Goal: Complete Application Form: Complete application form

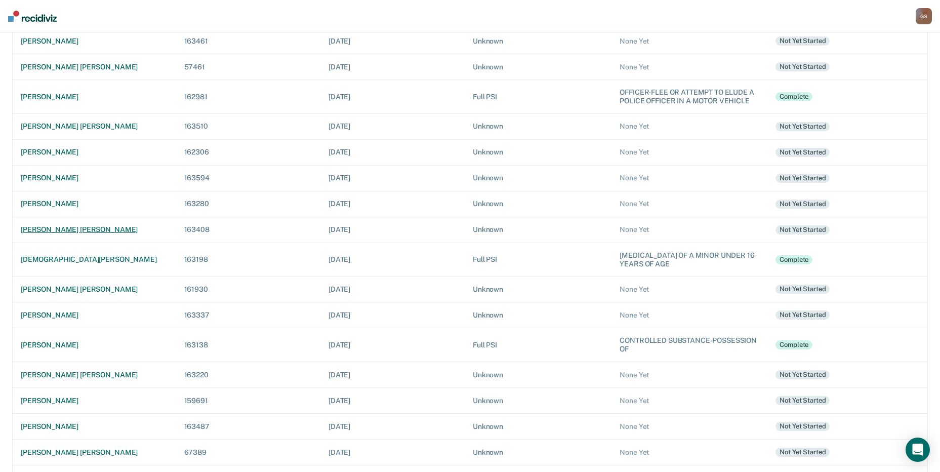
scroll to position [152, 0]
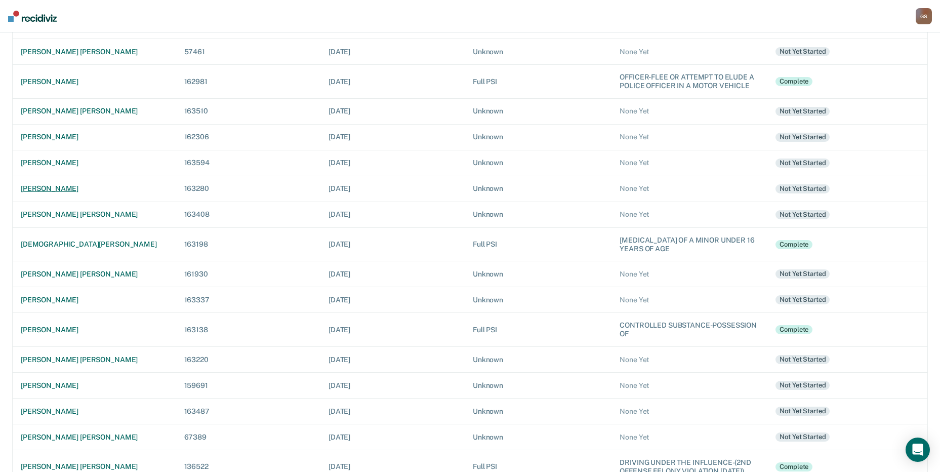
click at [76, 187] on div "[PERSON_NAME]" at bounding box center [94, 188] width 147 height 9
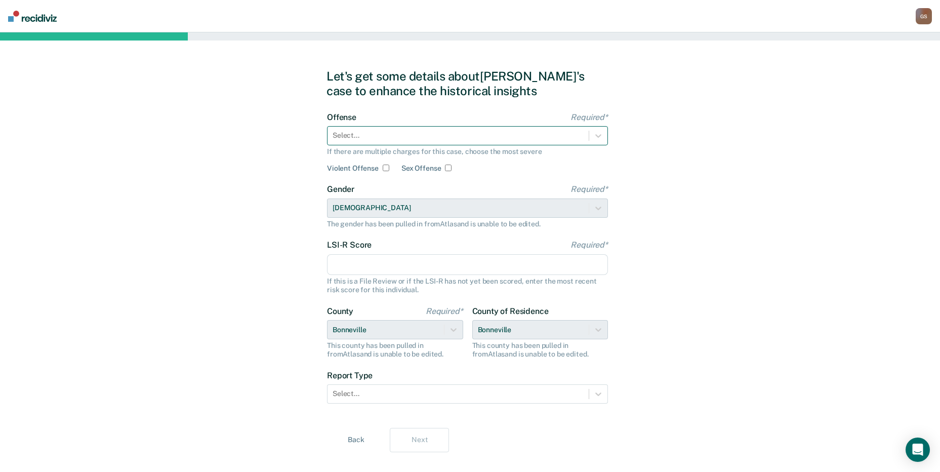
click at [436, 136] on div at bounding box center [457, 135] width 251 height 11
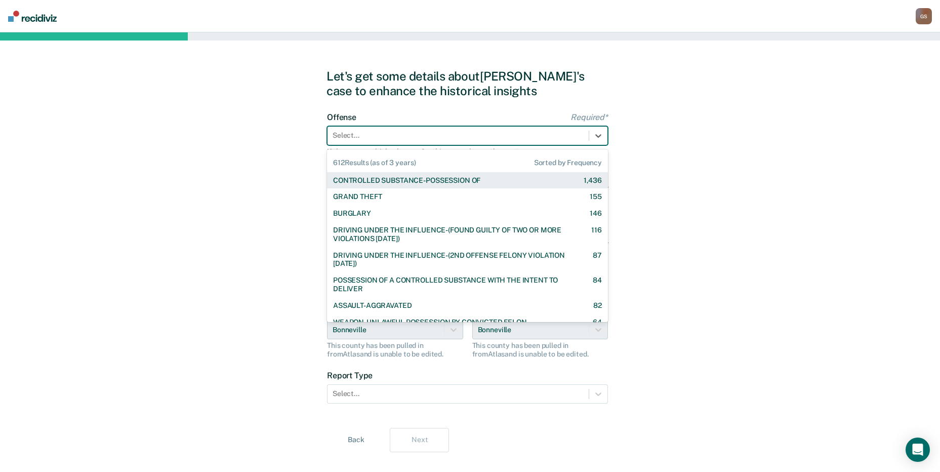
click at [395, 179] on div "CONTROLLED SUBSTANCE-POSSESSION OF" at bounding box center [406, 180] width 147 height 9
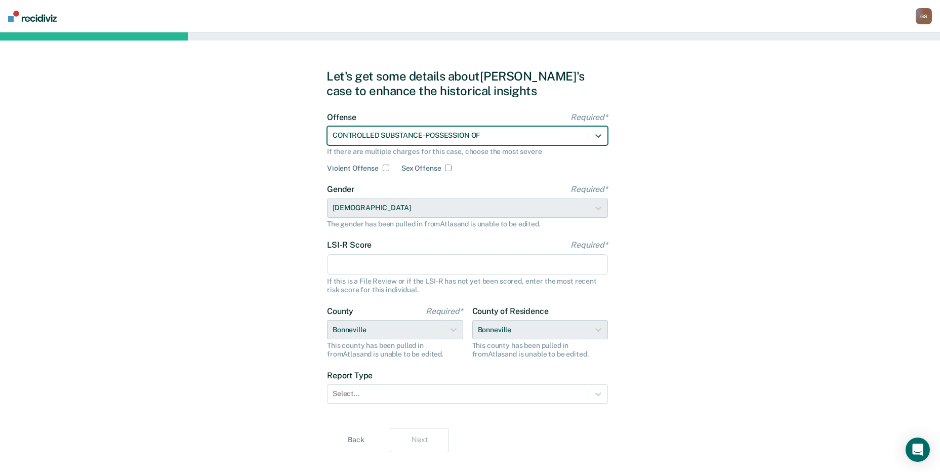
click at [350, 274] on input "LSI-R Score Required*" at bounding box center [467, 264] width 281 height 21
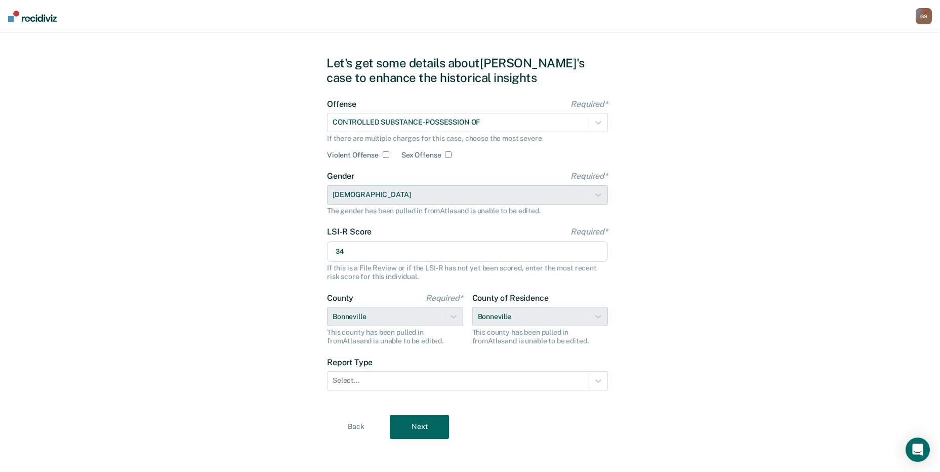
scroll to position [17, 0]
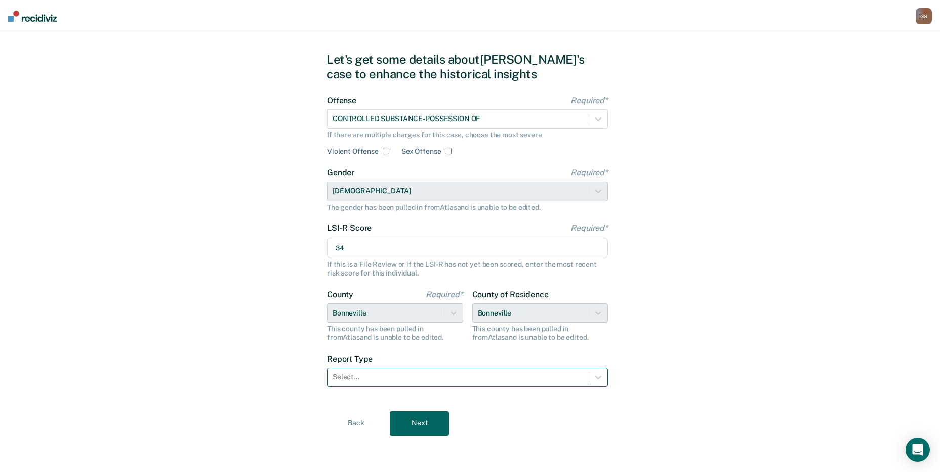
type input "34"
click at [420, 375] on div at bounding box center [457, 376] width 251 height 11
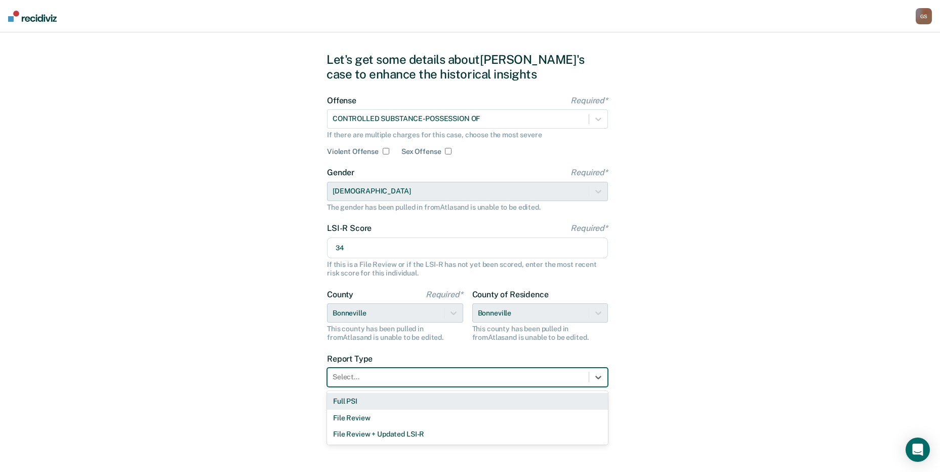
click at [414, 402] on div "Full PSI" at bounding box center [467, 401] width 281 height 17
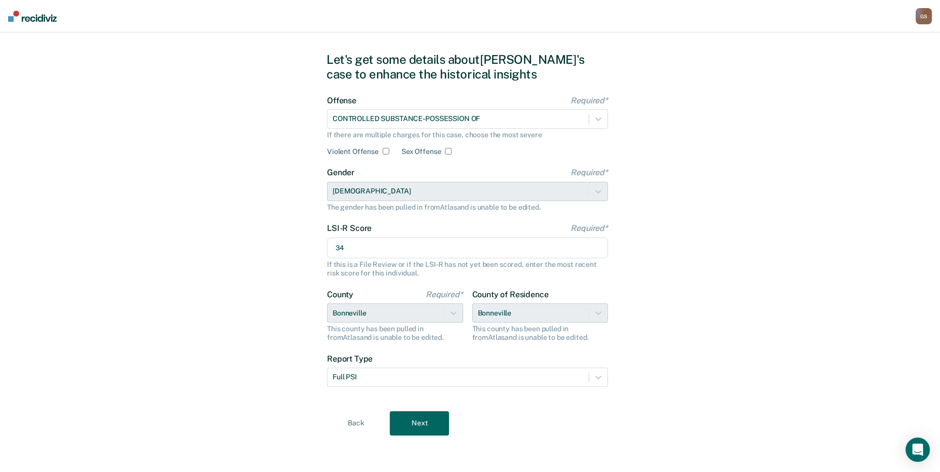
click at [415, 424] on button "Next" at bounding box center [419, 423] width 59 height 24
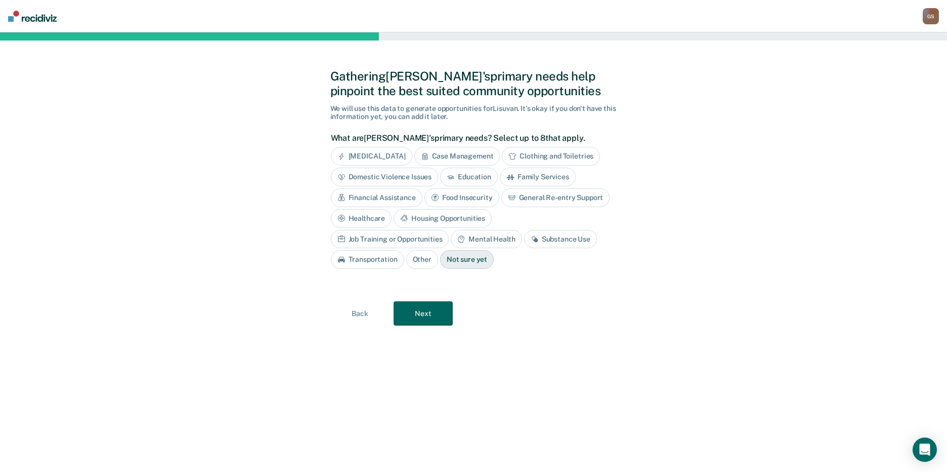
click at [464, 157] on div "Case Management" at bounding box center [457, 156] width 86 height 19
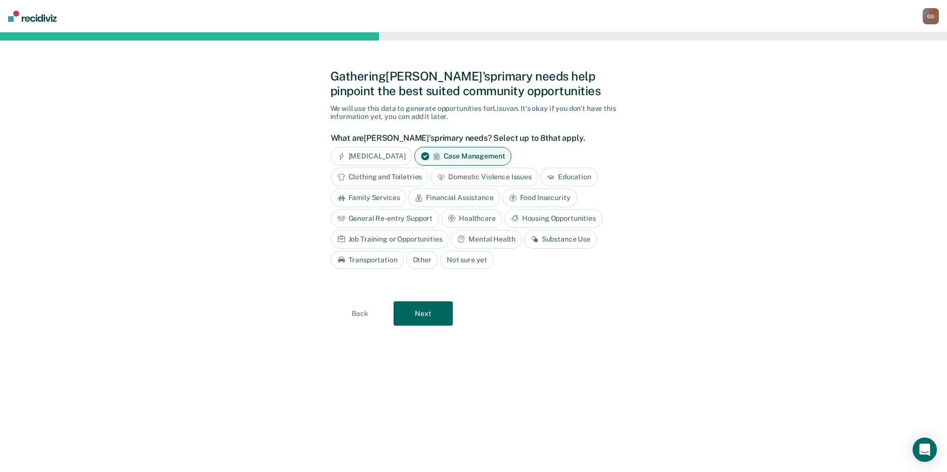
click at [365, 174] on div "Clothing and Toiletries" at bounding box center [380, 177] width 98 height 19
click at [592, 174] on div "Education" at bounding box center [581, 177] width 58 height 19
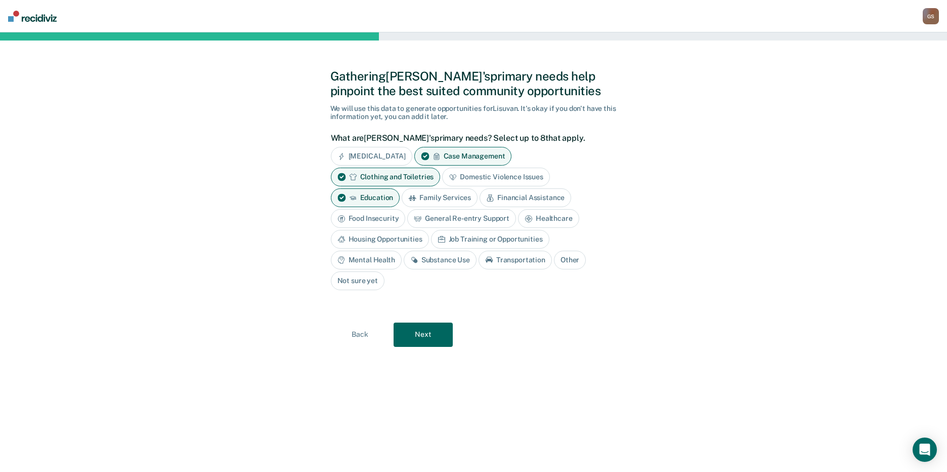
click at [358, 198] on div "Education" at bounding box center [365, 197] width 69 height 19
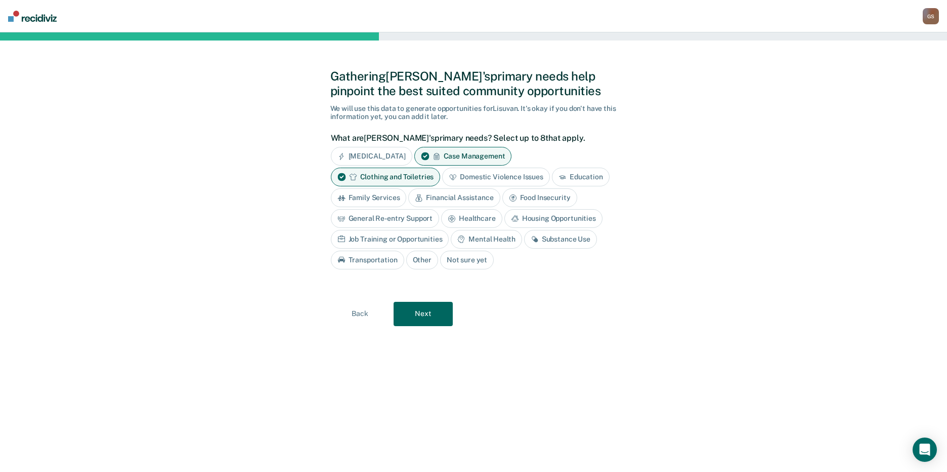
click at [466, 197] on div "Financial Assistance" at bounding box center [454, 197] width 92 height 19
click at [543, 223] on div "Housing Opportunities" at bounding box center [554, 218] width 98 height 19
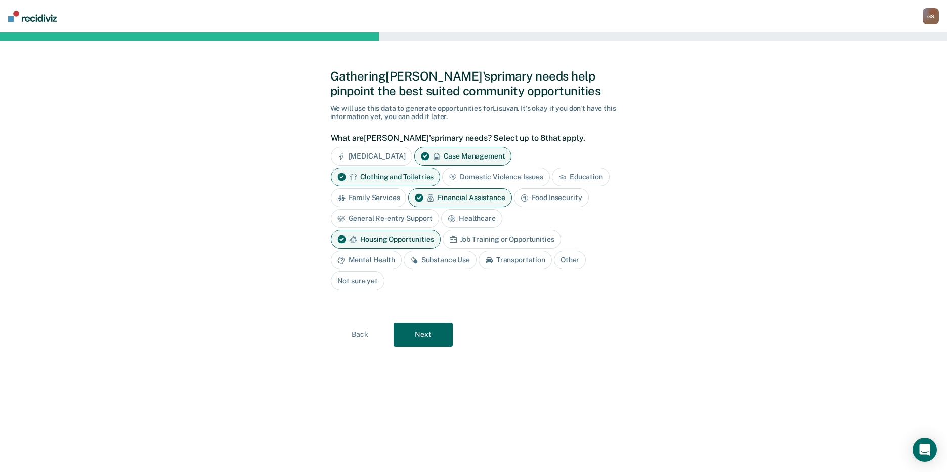
click at [380, 263] on div "Mental Health" at bounding box center [366, 259] width 71 height 19
click at [442, 263] on div "Substance Use" at bounding box center [451, 259] width 73 height 19
click at [481, 237] on div "Job Training or Opportunities" at bounding box center [502, 239] width 118 height 19
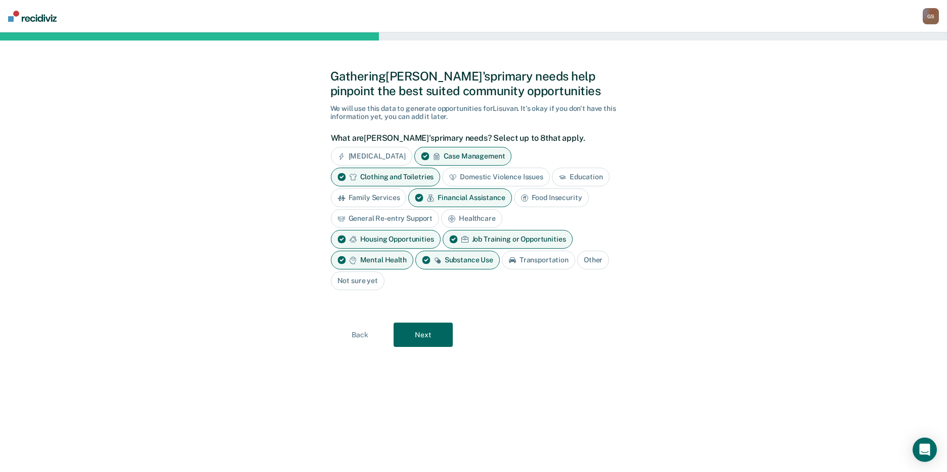
click at [425, 331] on button "Next" at bounding box center [423, 334] width 59 height 24
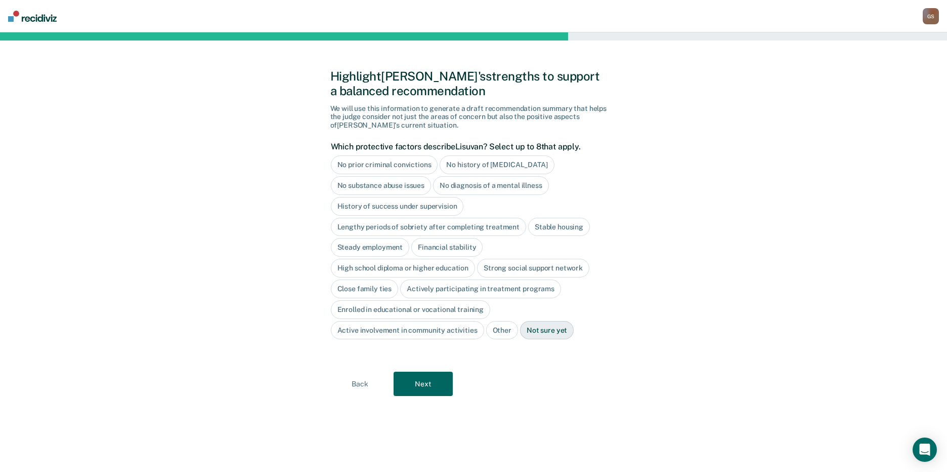
click at [427, 392] on button "Next" at bounding box center [423, 383] width 59 height 24
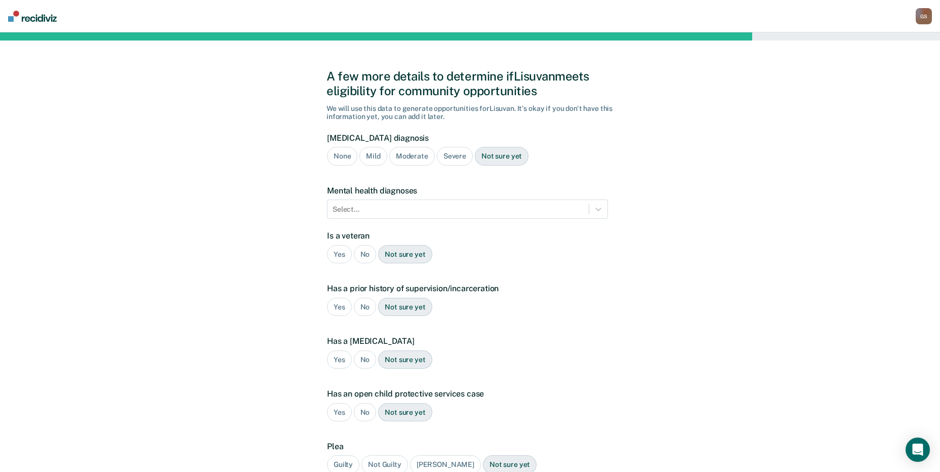
click at [378, 153] on div "Mild" at bounding box center [372, 156] width 27 height 19
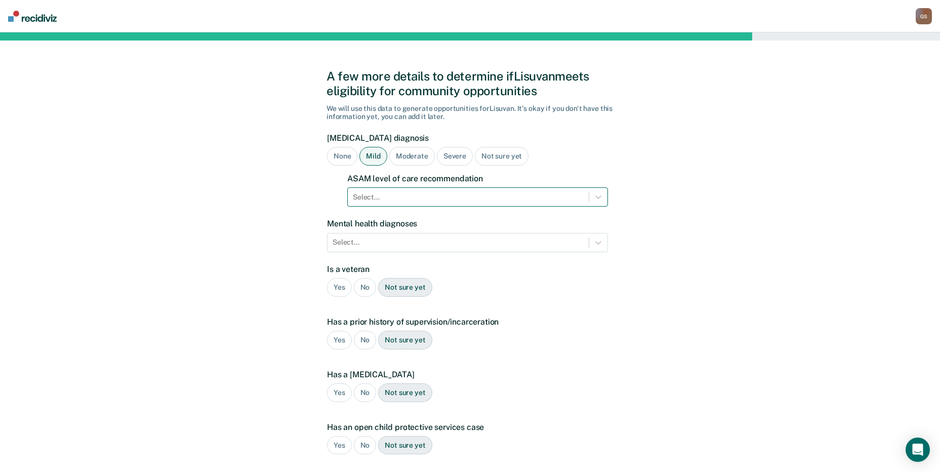
click at [396, 193] on div at bounding box center [468, 197] width 231 height 11
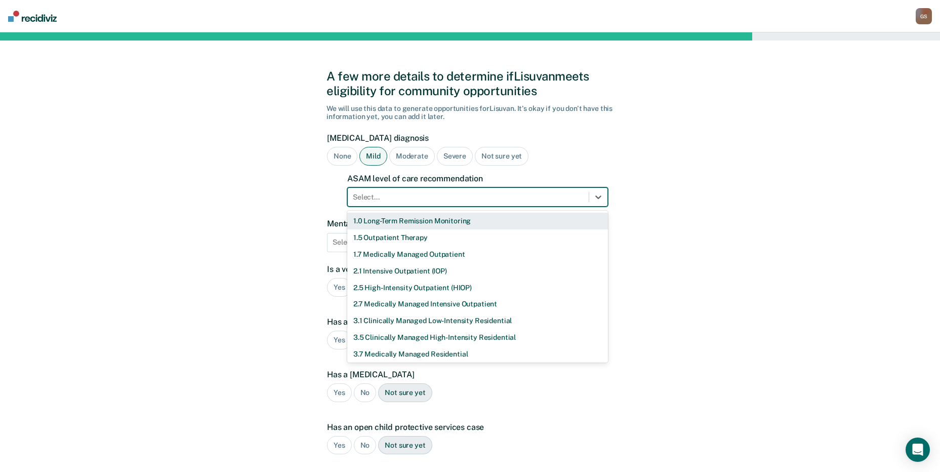
click at [393, 221] on div "1.0 Long-Term Remission Monitoring" at bounding box center [477, 221] width 261 height 17
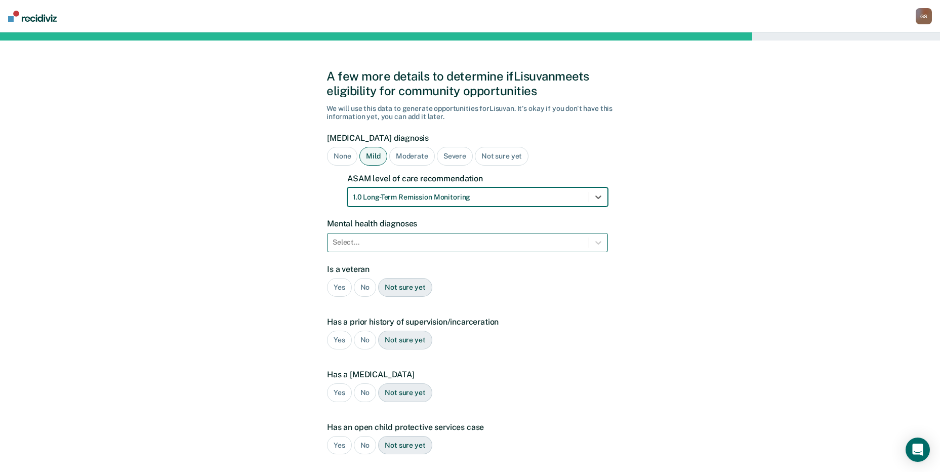
click at [373, 246] on div at bounding box center [457, 242] width 251 height 11
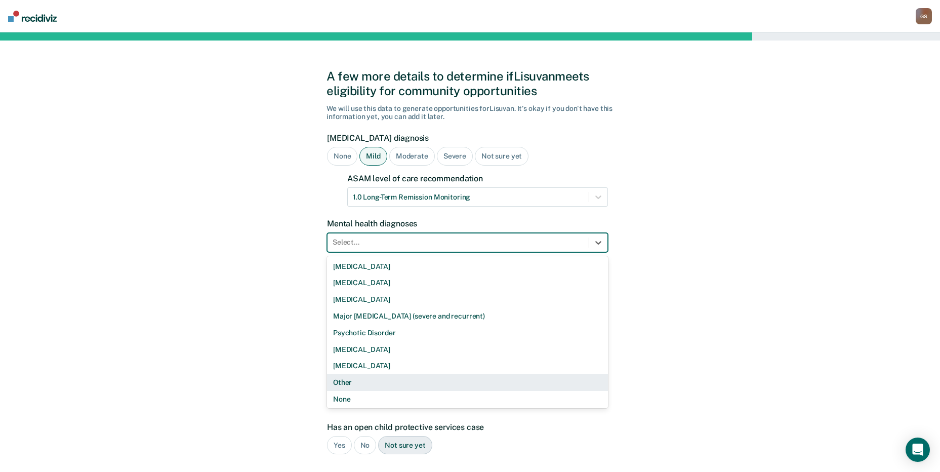
click at [361, 380] on div "Other" at bounding box center [467, 382] width 281 height 17
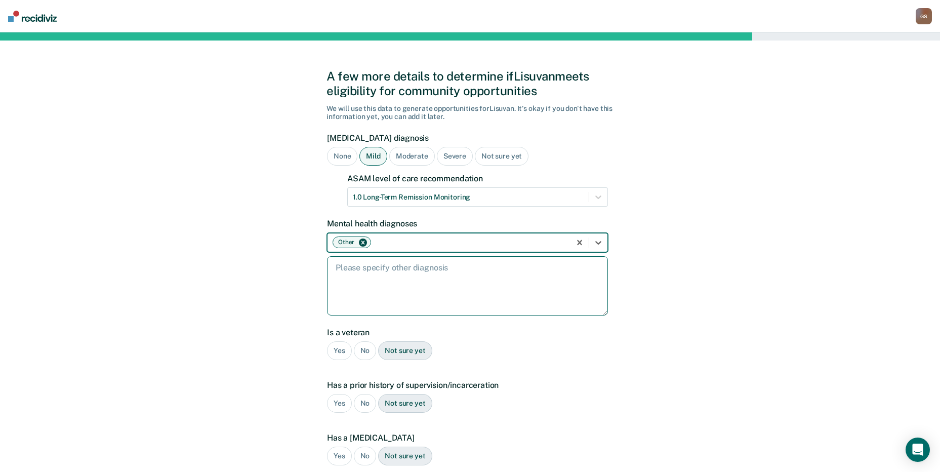
click at [382, 272] on textarea at bounding box center [467, 285] width 281 height 59
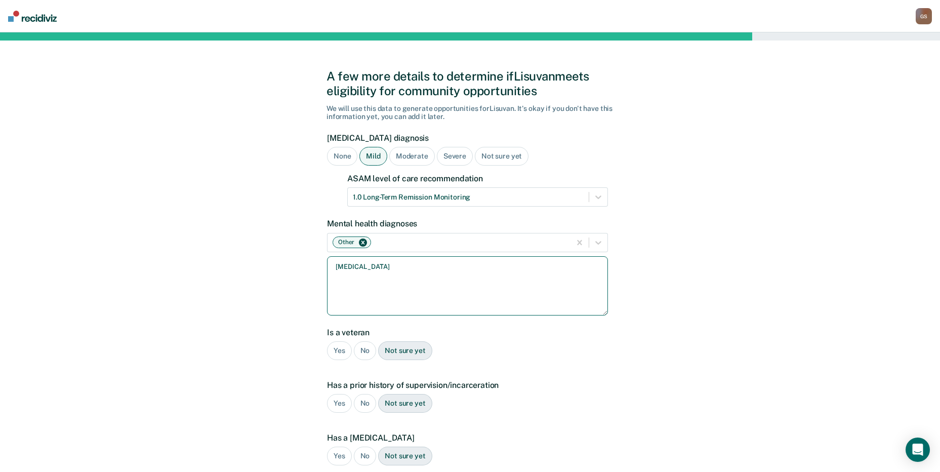
type textarea "[MEDICAL_DATA]"
click at [371, 349] on div "No" at bounding box center [365, 350] width 23 height 19
click at [364, 401] on div "No" at bounding box center [365, 403] width 23 height 19
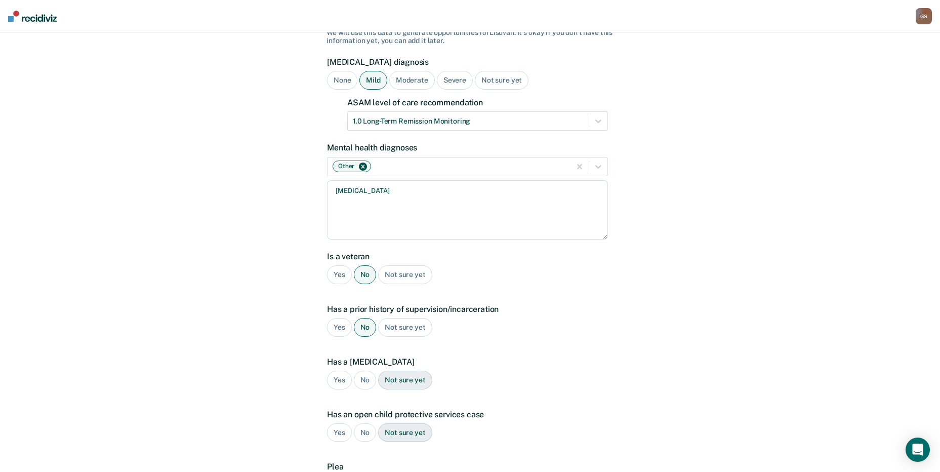
scroll to position [152, 0]
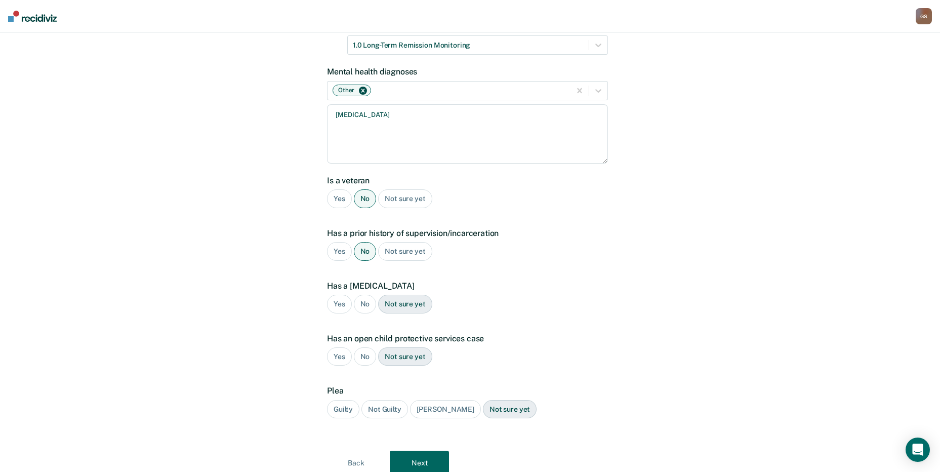
click at [339, 251] on div "Yes" at bounding box center [339, 251] width 25 height 19
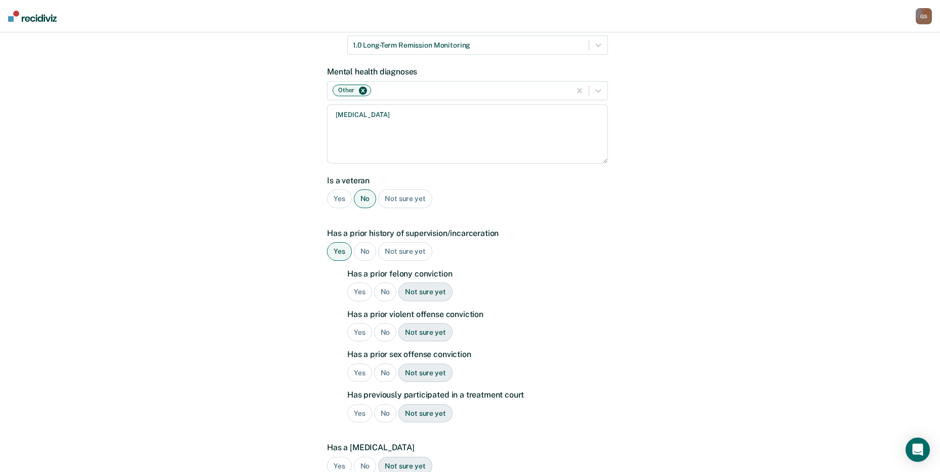
click at [382, 291] on div "No" at bounding box center [385, 291] width 23 height 19
drag, startPoint x: 382, startPoint y: 332, endPoint x: 386, endPoint y: 340, distance: 8.8
click at [383, 332] on div "No" at bounding box center [385, 332] width 23 height 19
click at [361, 329] on div "Yes" at bounding box center [359, 332] width 25 height 19
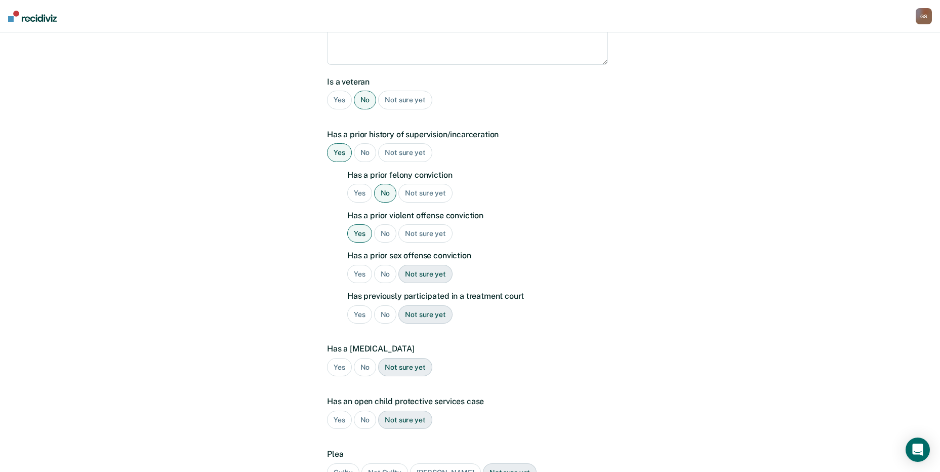
scroll to position [253, 0]
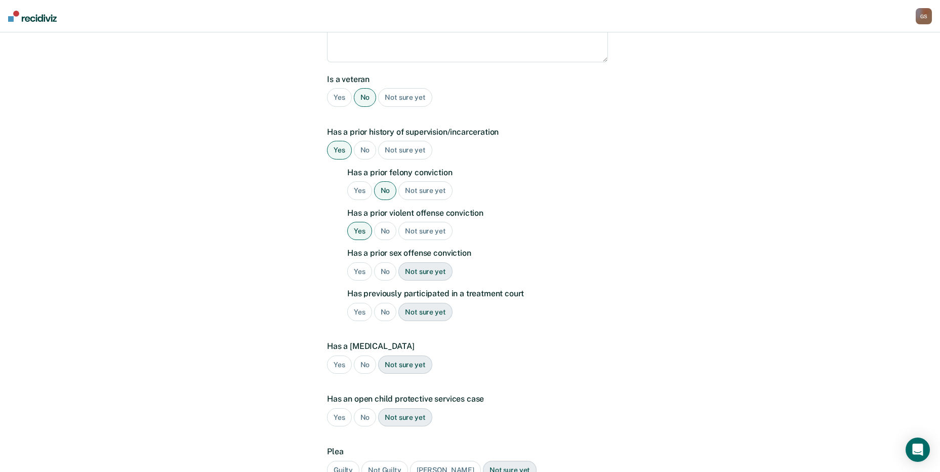
click at [386, 232] on div "No" at bounding box center [385, 231] width 23 height 19
click at [383, 271] on div "No" at bounding box center [385, 271] width 23 height 19
click at [386, 310] on div "No" at bounding box center [385, 312] width 23 height 19
click at [360, 369] on div "No" at bounding box center [365, 364] width 23 height 19
click at [369, 415] on div "No" at bounding box center [365, 417] width 23 height 19
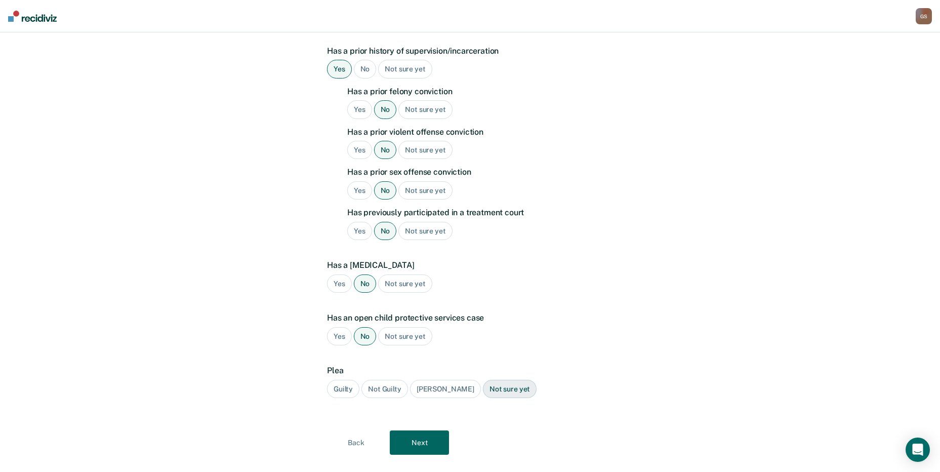
scroll to position [353, 0]
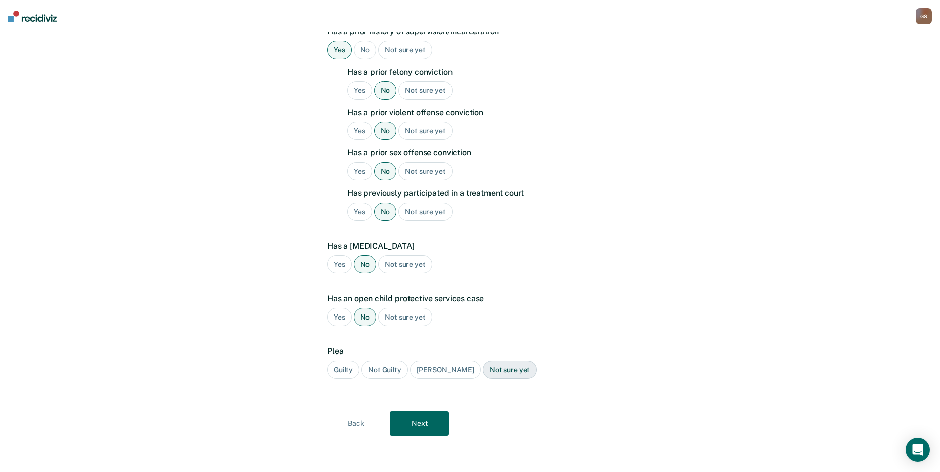
click at [338, 369] on div "Guilty" at bounding box center [343, 369] width 32 height 19
click at [412, 421] on button "Next" at bounding box center [419, 423] width 59 height 24
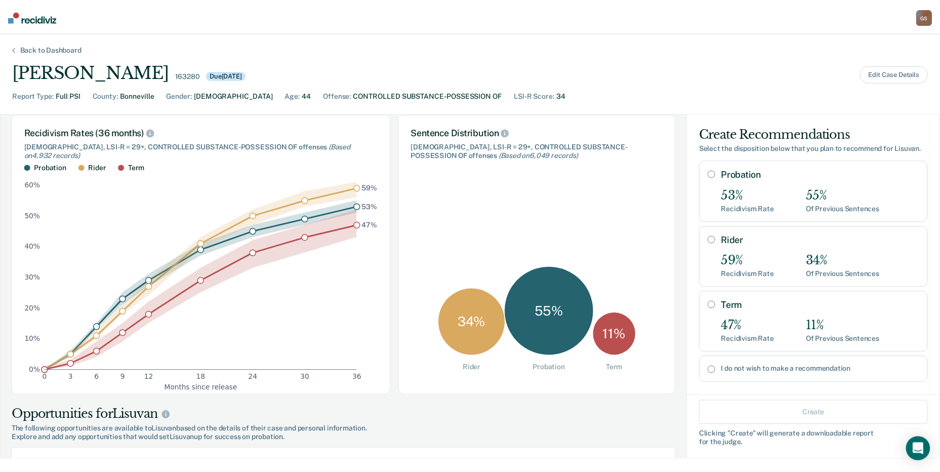
scroll to position [0, 0]
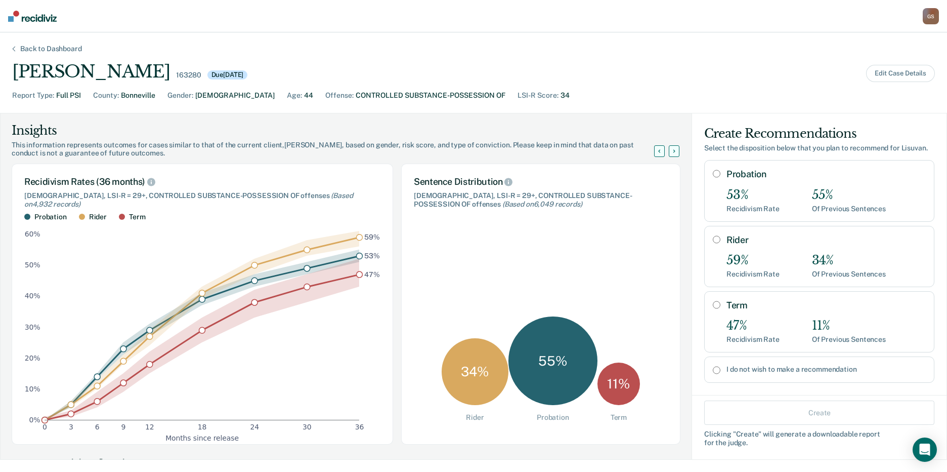
click at [758, 261] on div "59%" at bounding box center [753, 260] width 53 height 15
radio input "true"
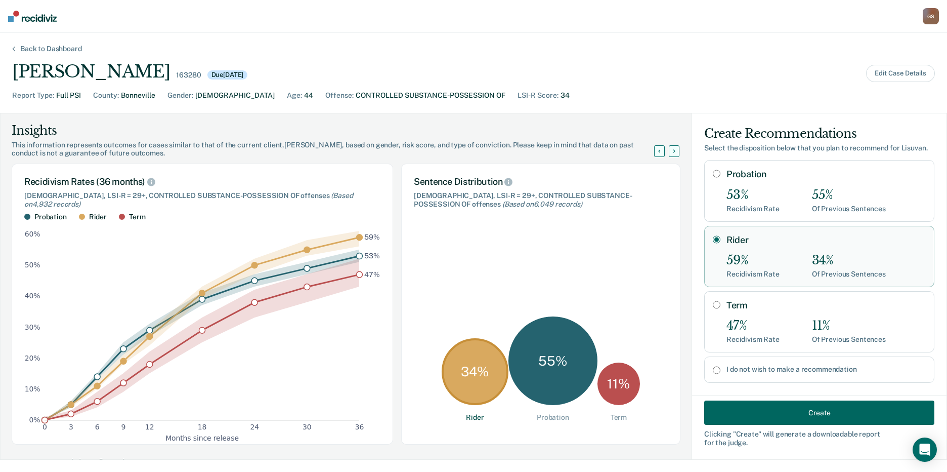
click at [755, 193] on div "53%" at bounding box center [753, 195] width 53 height 15
radio input "true"
radio input "false"
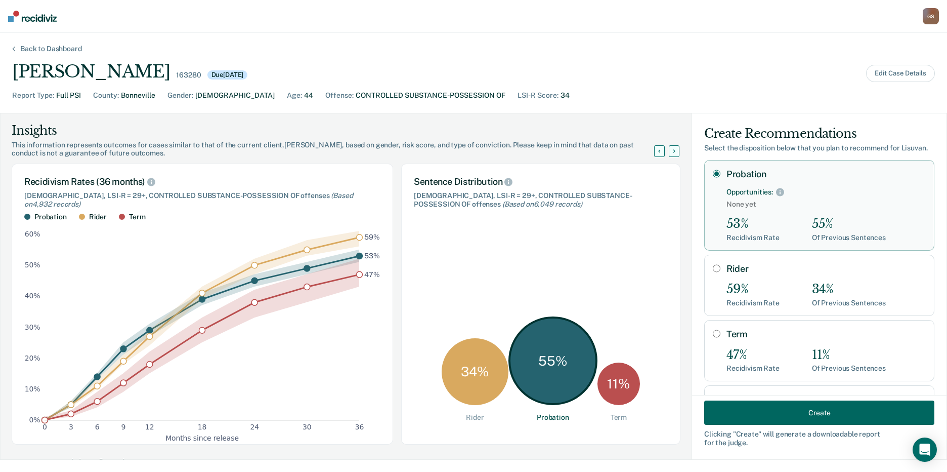
click at [771, 416] on button "Create" at bounding box center [819, 412] width 230 height 24
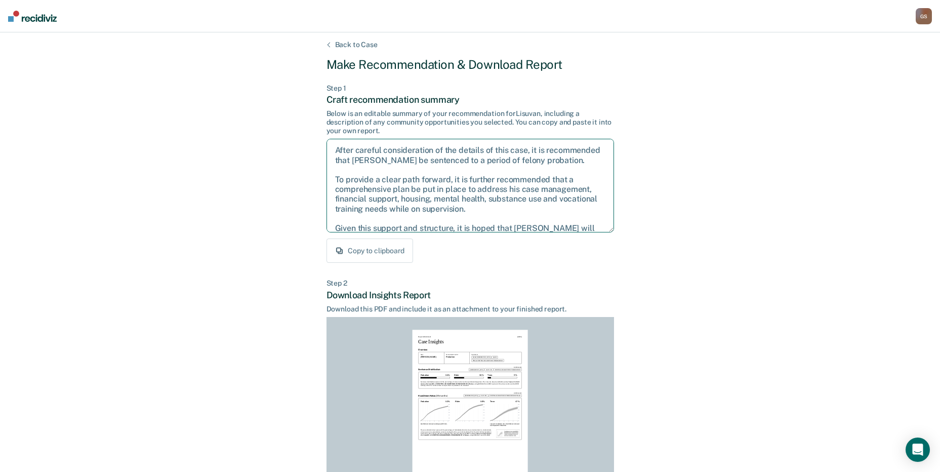
scroll to position [36, 0]
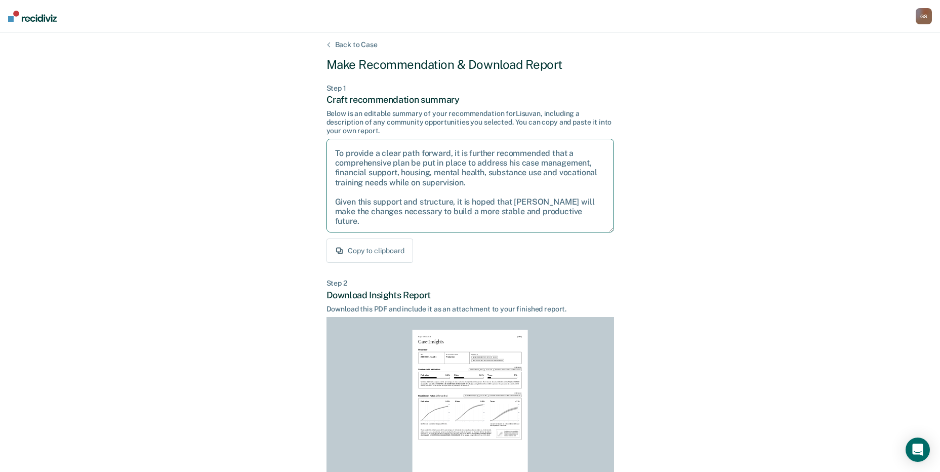
drag, startPoint x: 334, startPoint y: 148, endPoint x: 519, endPoint y: 225, distance: 200.6
click at [518, 226] on textarea "After careful consideration of the details of this case, it is recommended that…" at bounding box center [469, 186] width 287 height 94
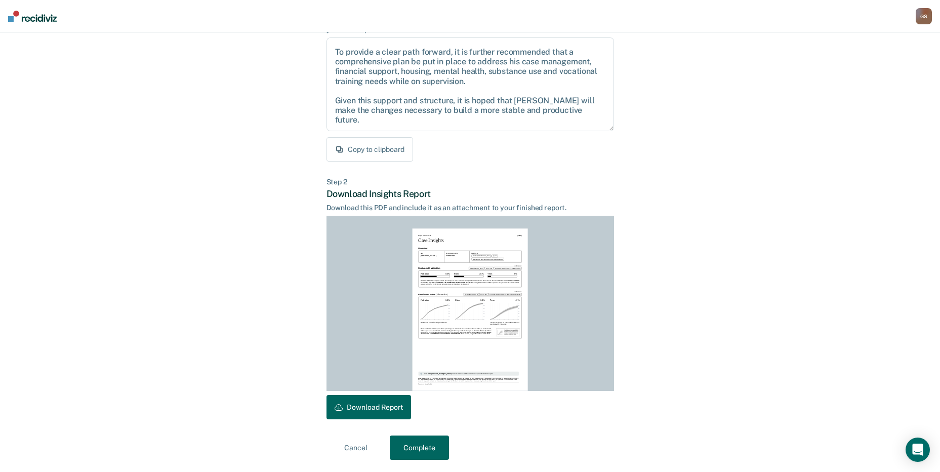
click at [383, 411] on button "Download Report" at bounding box center [368, 407] width 85 height 24
click at [437, 447] on button "Complete" at bounding box center [419, 447] width 59 height 24
